Goal: Task Accomplishment & Management: Use online tool/utility

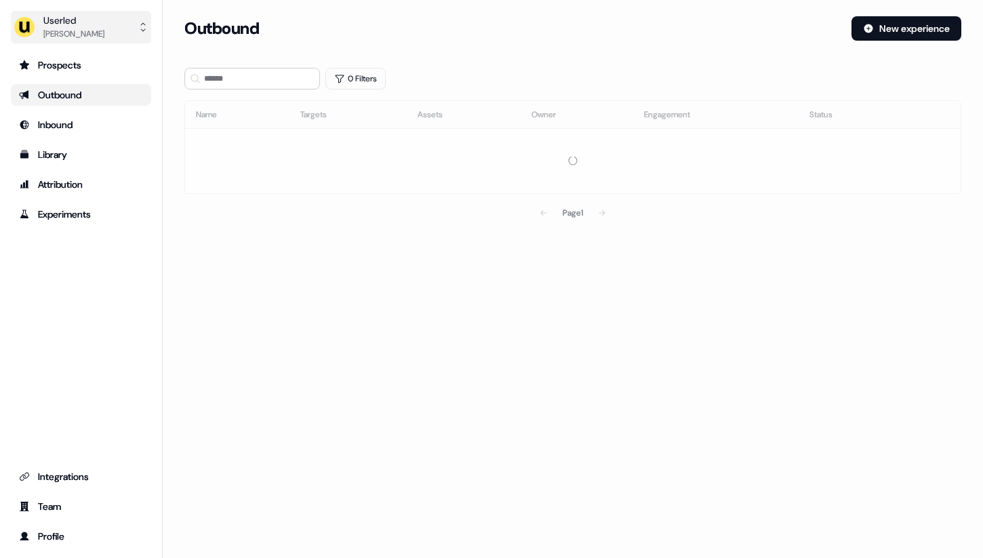
click at [112, 33] on button "Userled [PERSON_NAME]" at bounding box center [81, 27] width 140 height 33
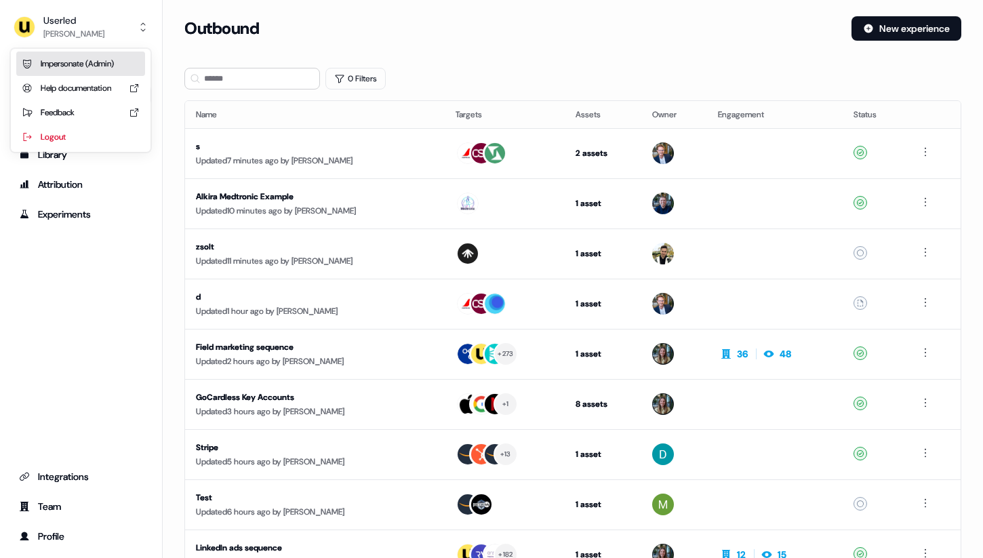
click at [111, 56] on div "Impersonate (Admin)" at bounding box center [80, 64] width 129 height 24
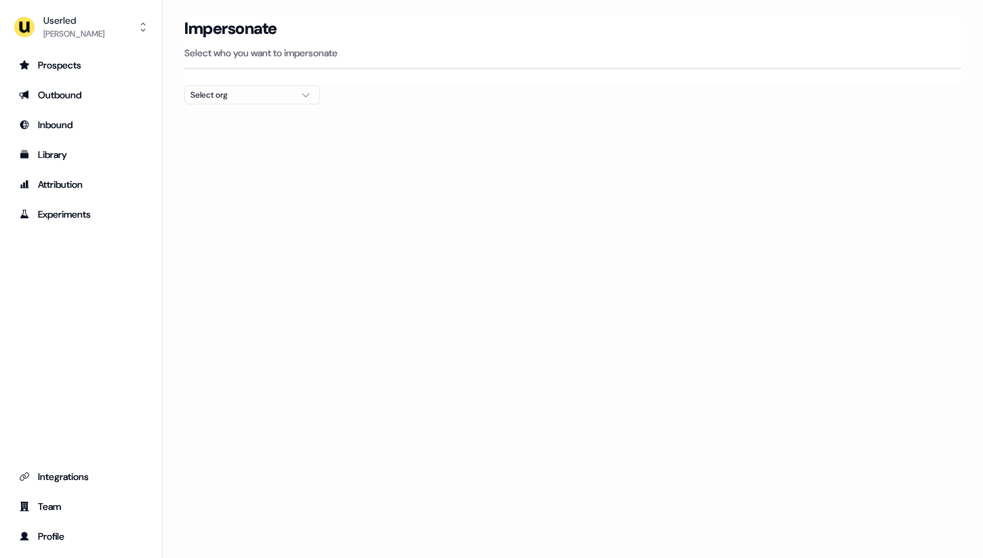
click at [290, 105] on div at bounding box center [572, 109] width 777 height 11
click at [296, 96] on button "Select org" at bounding box center [252, 94] width 136 height 19
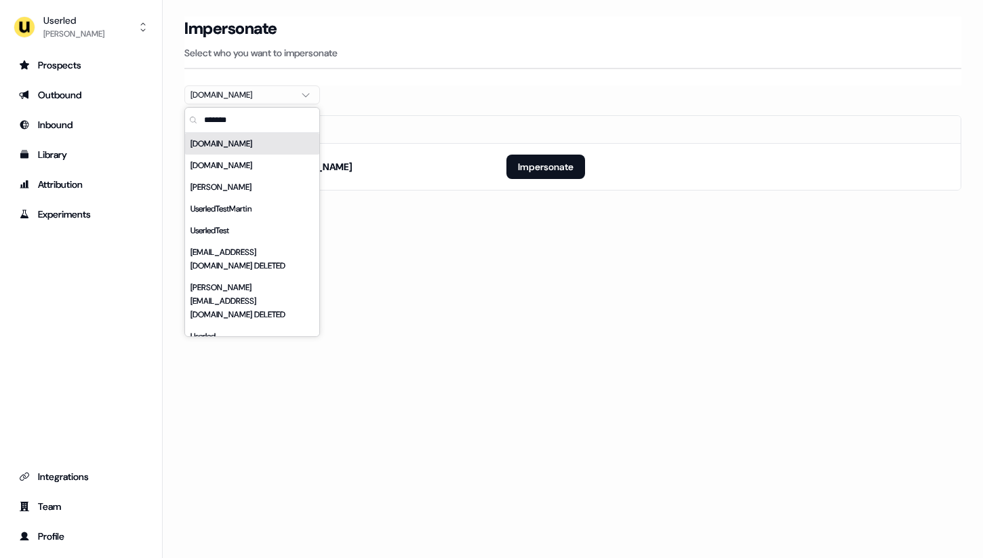
type input "*******"
click at [453, 99] on section "Loading... Impersonate Select who you want to impersonate [DOMAIN_NAME] Email […" at bounding box center [573, 122] width 821 height 212
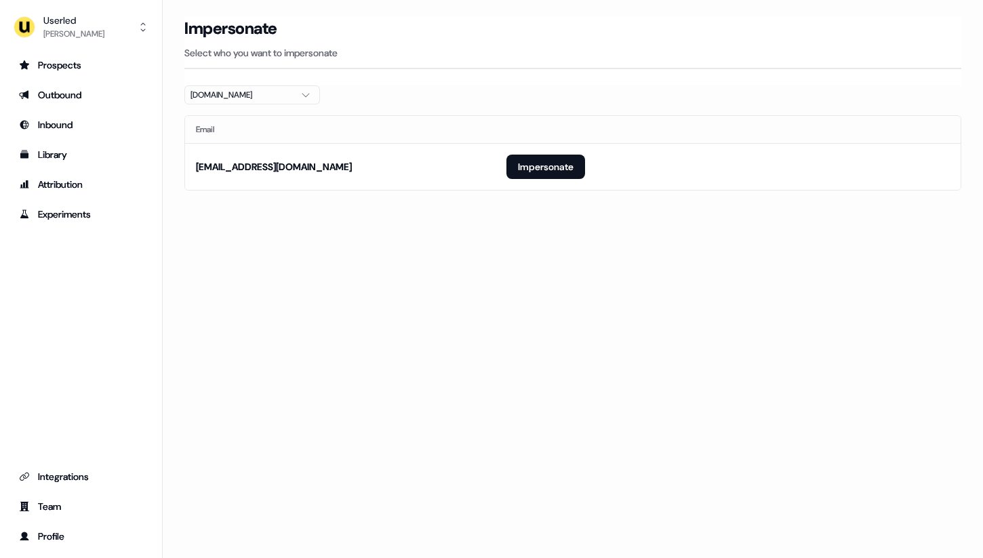
click at [256, 90] on div "[DOMAIN_NAME]" at bounding box center [242, 95] width 102 height 14
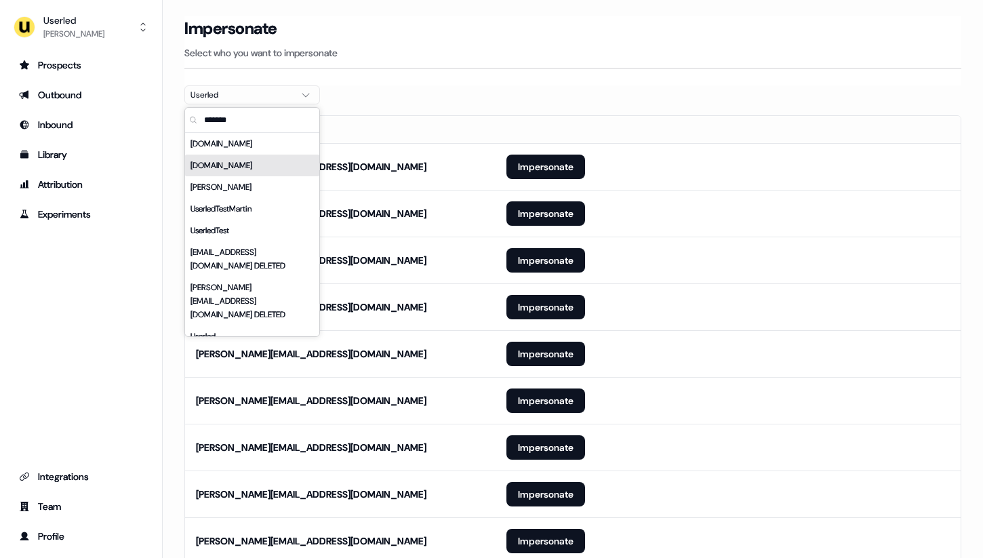
type input "*******"
click at [416, 134] on th "Email" at bounding box center [340, 129] width 311 height 27
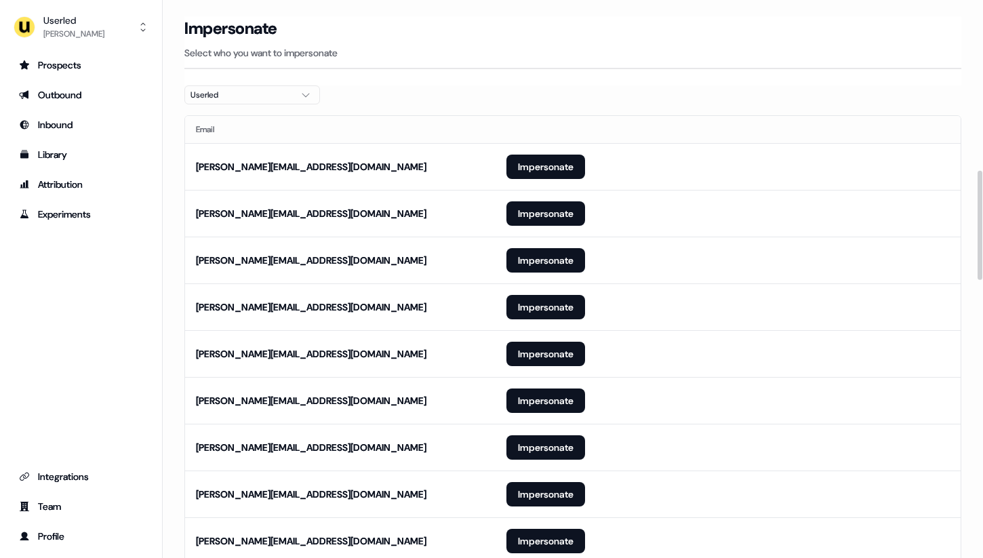
scroll to position [870, 0]
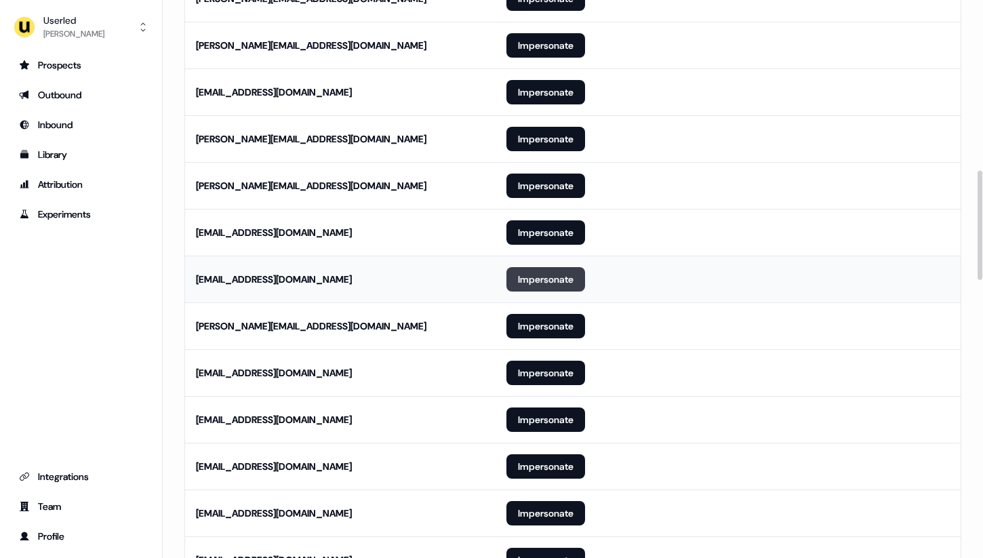
click at [532, 287] on button "Impersonate" at bounding box center [546, 279] width 79 height 24
